Goal: Transaction & Acquisition: Purchase product/service

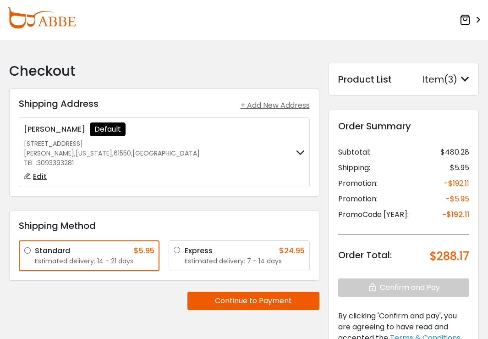
click at [44, 17] on img at bounding box center [41, 17] width 69 height 21
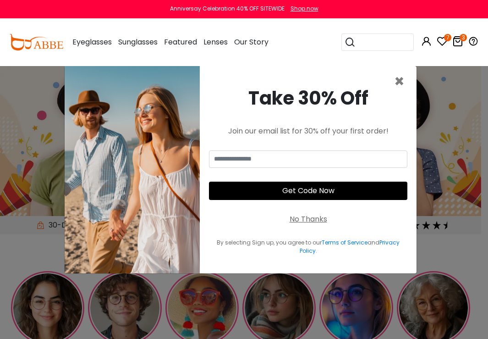
type input "**********"
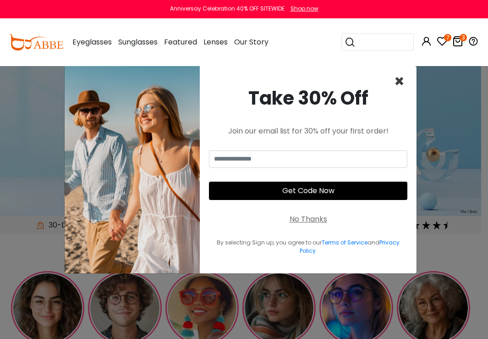
click at [402, 80] on span "×" at bounding box center [399, 81] width 11 height 23
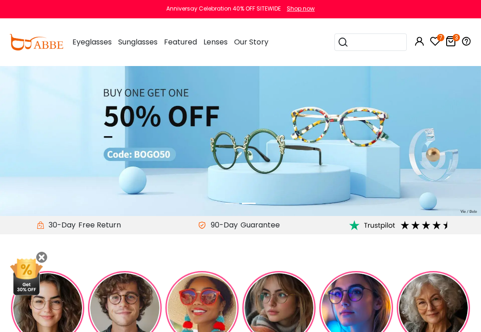
click at [451, 41] on icon at bounding box center [451, 41] width 11 height 11
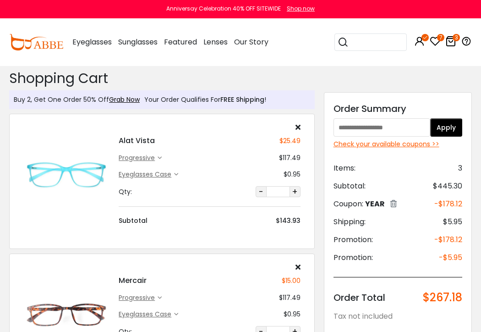
click at [143, 156] on div "progressive" at bounding box center [138, 158] width 39 height 10
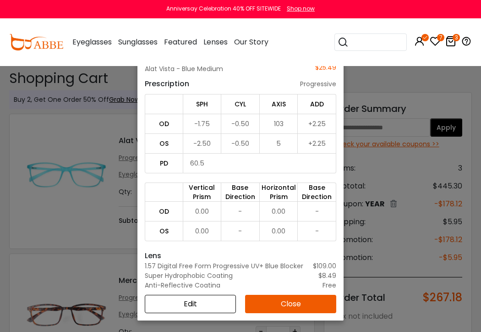
scroll to position [66, 0]
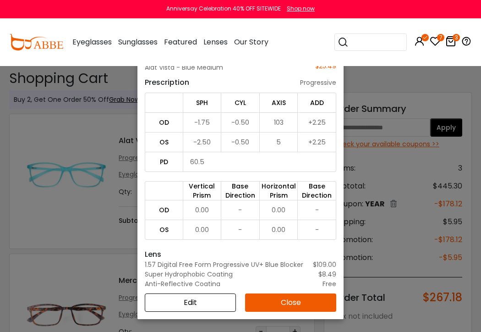
click at [286, 302] on button "Close" at bounding box center [290, 302] width 91 height 18
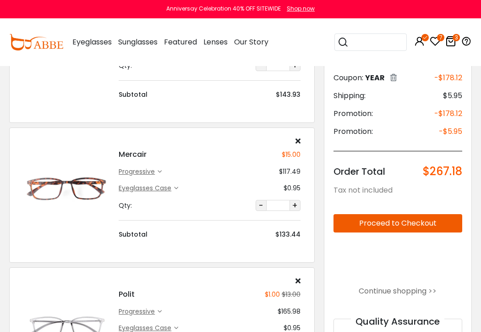
scroll to position [138, 0]
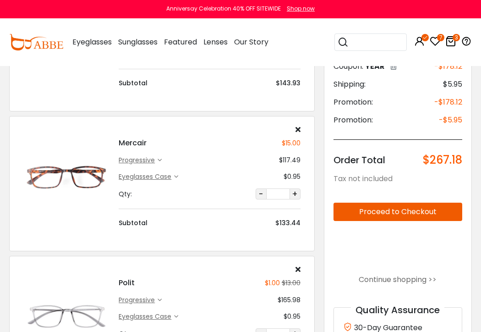
click at [87, 173] on img at bounding box center [66, 176] width 86 height 43
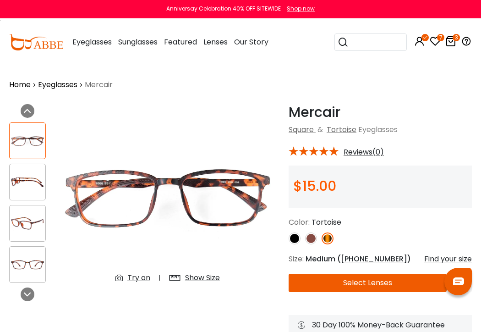
click at [140, 279] on div "Try on" at bounding box center [138, 277] width 23 height 11
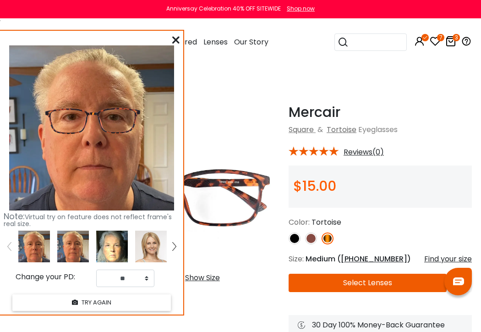
click at [112, 245] on img at bounding box center [112, 247] width 32 height 32
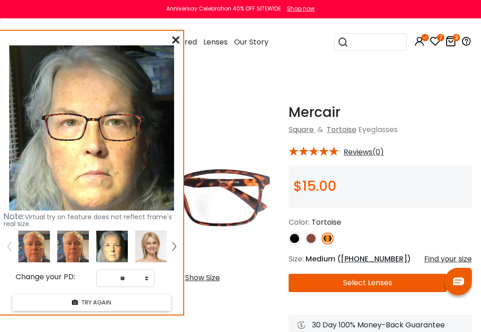
click at [173, 37] on icon at bounding box center [175, 39] width 7 height 7
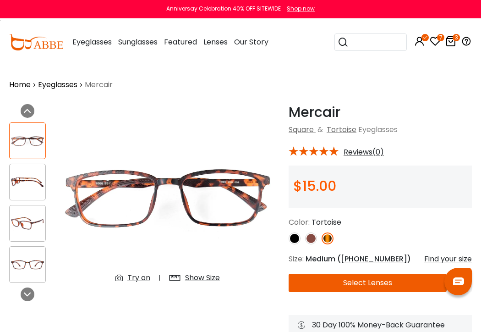
click at [451, 40] on icon at bounding box center [451, 41] width 11 height 11
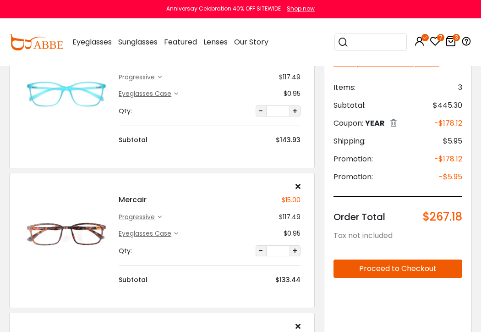
scroll to position [91, 0]
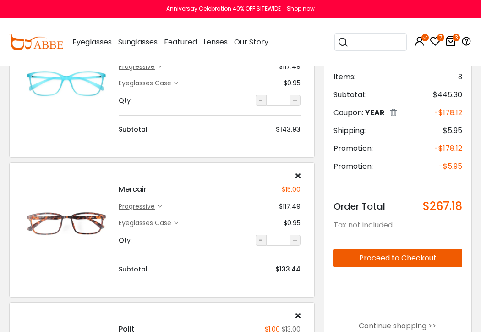
click at [144, 205] on div "progressive" at bounding box center [138, 207] width 39 height 10
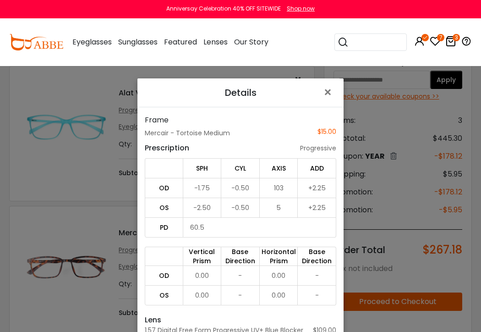
scroll to position [45, 0]
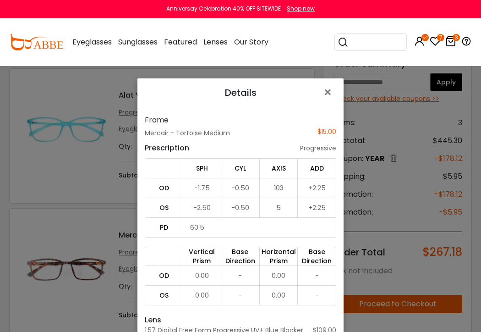
click at [323, 90] on span "×" at bounding box center [329, 93] width 13 height 20
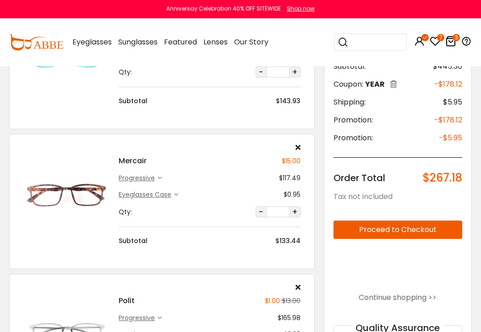
scroll to position [138, 0]
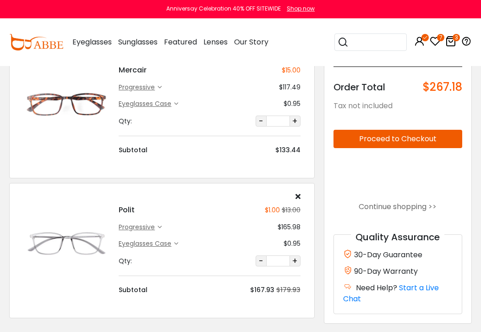
scroll to position [229, 0]
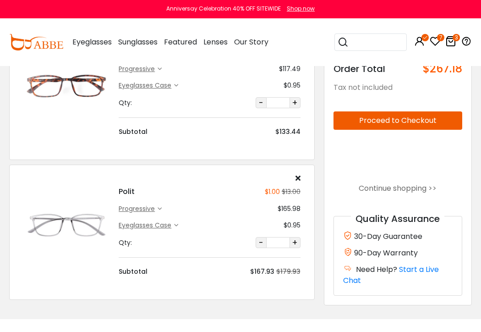
click at [144, 206] on div "progressive" at bounding box center [138, 209] width 39 height 10
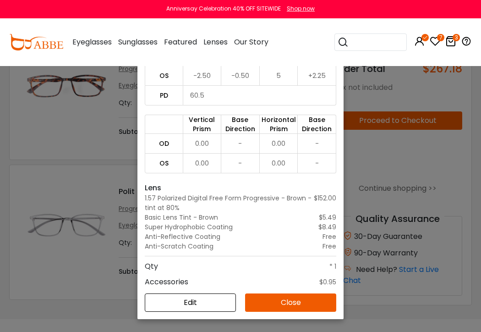
scroll to position [0, 0]
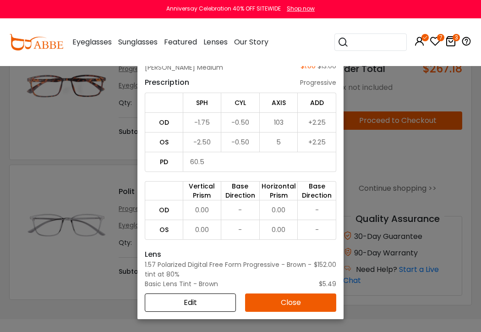
click at [287, 299] on button "Close" at bounding box center [290, 302] width 91 height 18
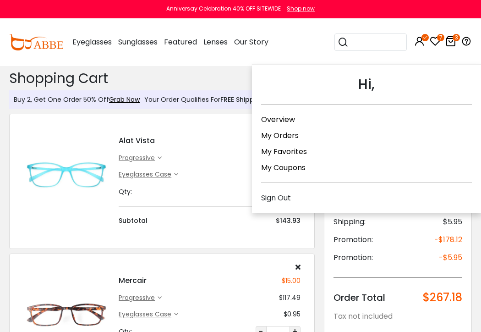
click at [421, 42] on icon at bounding box center [419, 41] width 11 height 11
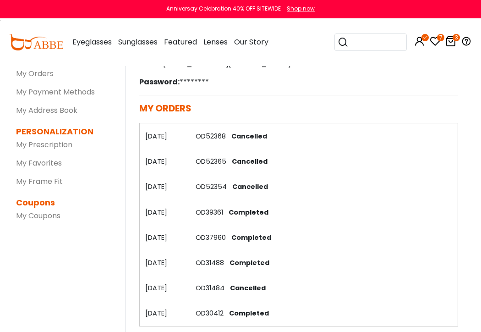
scroll to position [138, 0]
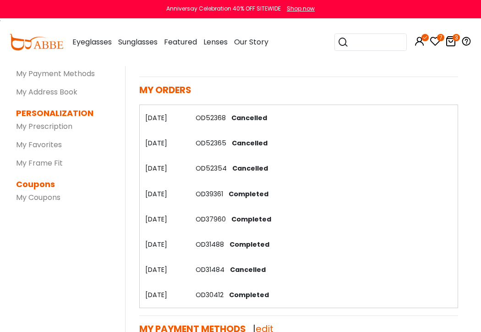
click at [215, 220] on link "OD37960" at bounding box center [211, 219] width 30 height 9
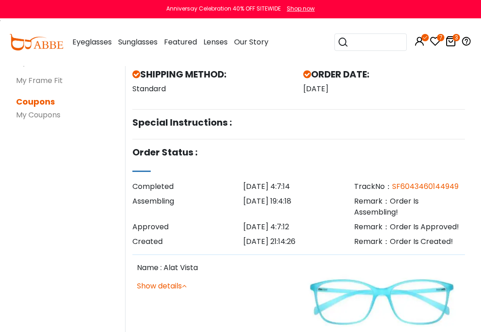
scroll to position [91, 0]
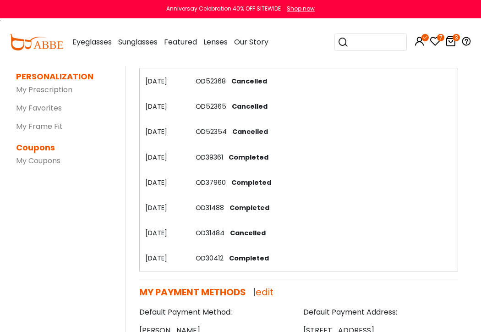
scroll to position [183, 0]
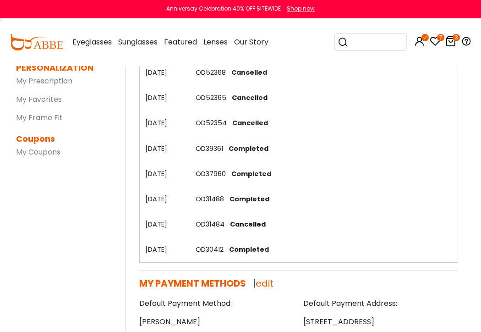
click at [211, 196] on link "OD31488" at bounding box center [210, 198] width 28 height 9
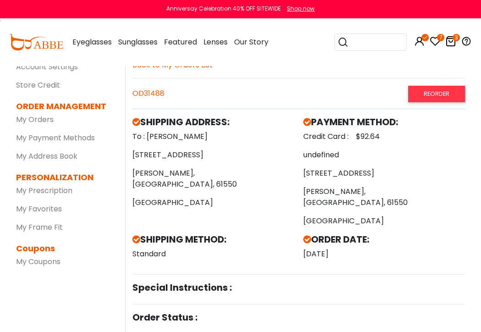
scroll to position [45, 0]
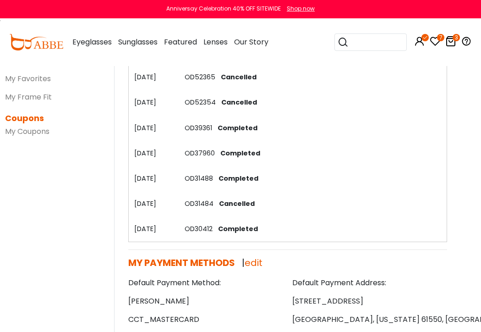
scroll to position [229, 11]
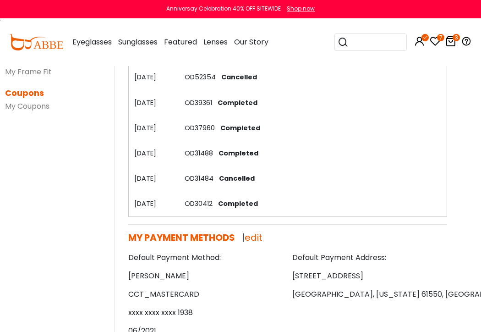
click at [206, 201] on link "OD30412" at bounding box center [199, 203] width 28 height 9
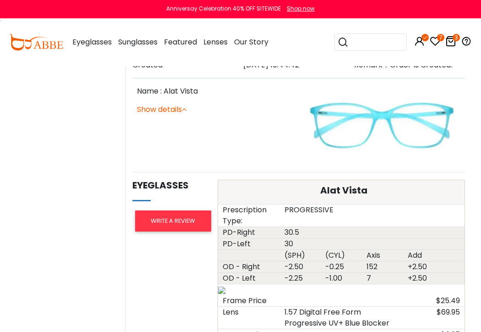
scroll to position [412, 0]
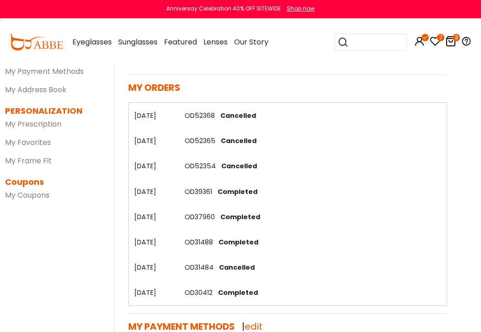
scroll to position [183, 11]
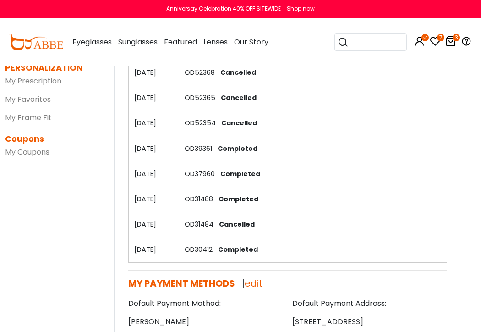
click at [203, 197] on link "OD31488" at bounding box center [199, 198] width 28 height 9
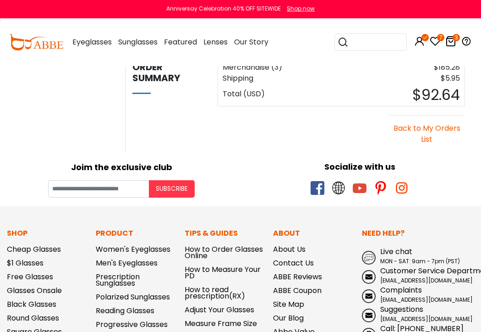
scroll to position [1146, 0]
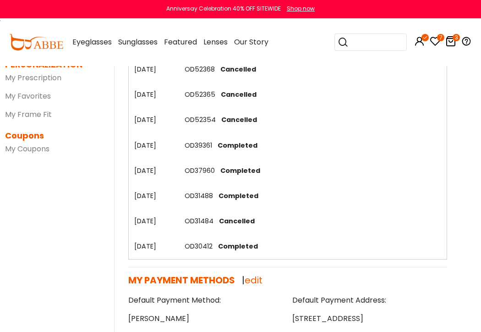
scroll to position [183, 11]
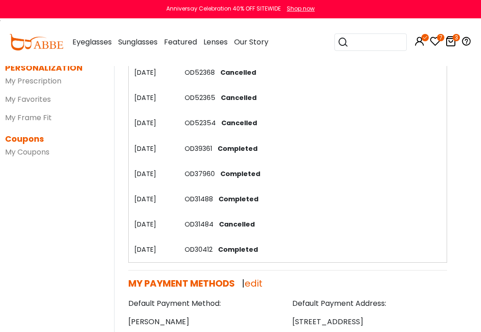
click at [203, 173] on link "OD37960" at bounding box center [200, 173] width 30 height 9
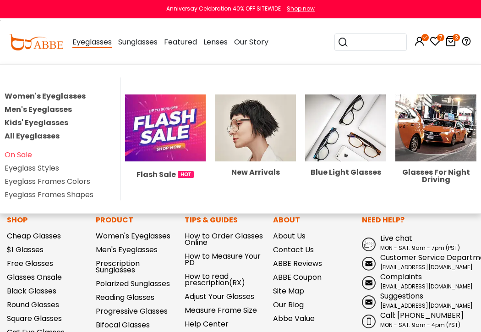
scroll to position [1146, 0]
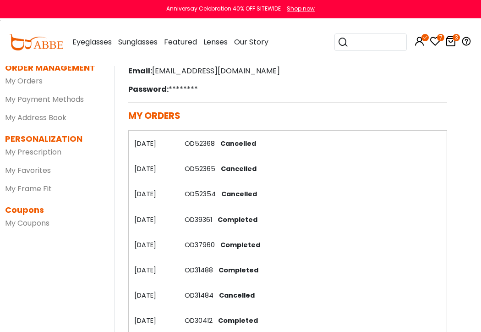
scroll to position [183, 11]
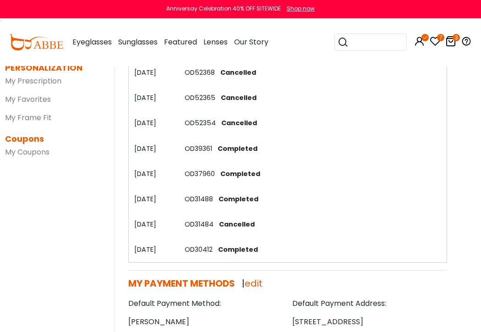
click at [197, 146] on link "OD39361" at bounding box center [199, 148] width 28 height 9
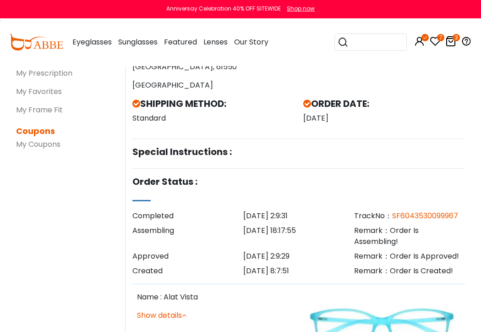
scroll to position [183, 0]
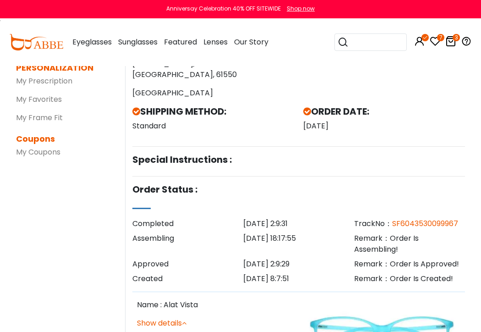
click at [452, 40] on icon at bounding box center [451, 41] width 11 height 11
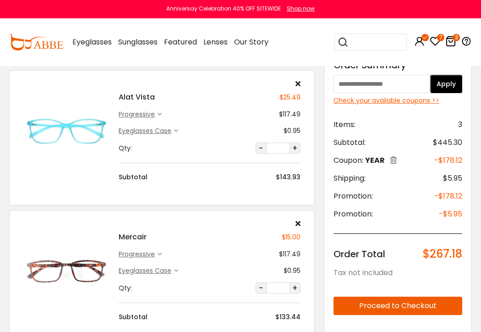
scroll to position [45, 0]
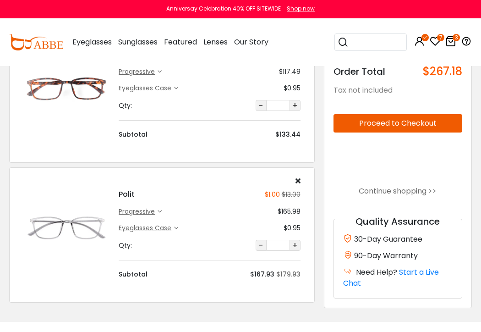
scroll to position [229, 0]
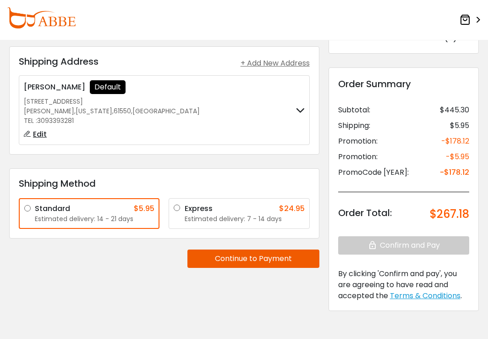
scroll to position [45, 0]
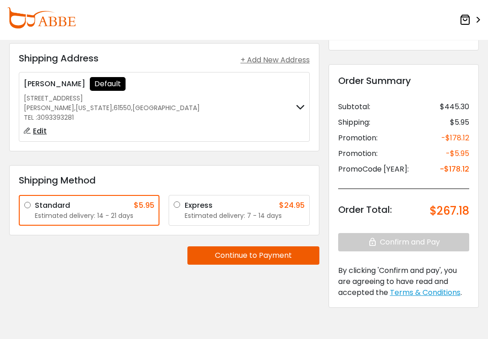
click at [259, 254] on button "Continue to Payment" at bounding box center [253, 255] width 132 height 18
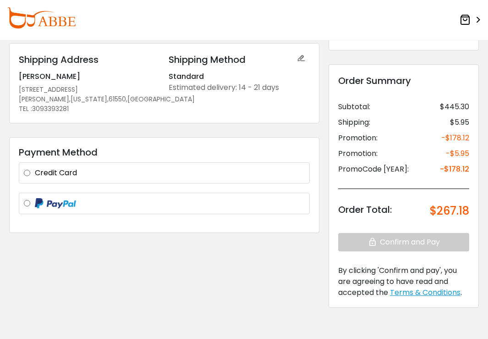
click at [35, 201] on label at bounding box center [170, 203] width 270 height 11
